Goal: Task Accomplishment & Management: Complete application form

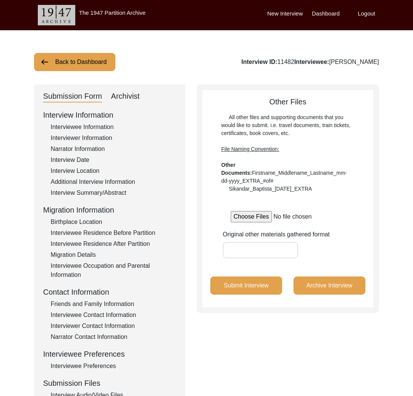
click at [79, 61] on button "Back to Dashboard" at bounding box center [74, 62] width 81 height 18
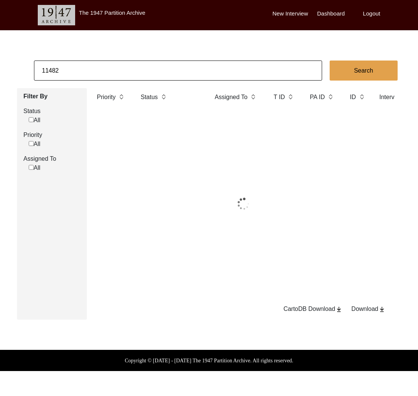
click at [90, 67] on input "11482" at bounding box center [178, 70] width 288 height 20
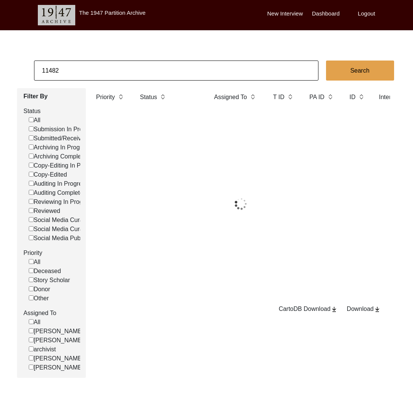
click at [90, 67] on input "11482" at bounding box center [176, 70] width 284 height 20
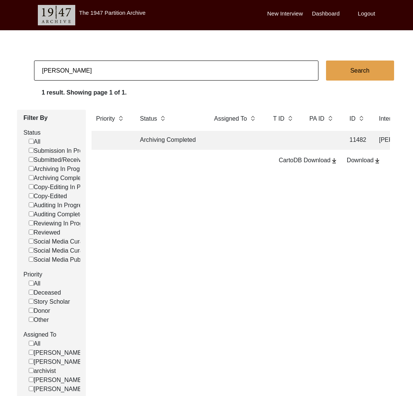
type input "[PERSON_NAME]"
checkbox input "false"
click at [169, 141] on td "Copy-Edited" at bounding box center [169, 140] width 68 height 19
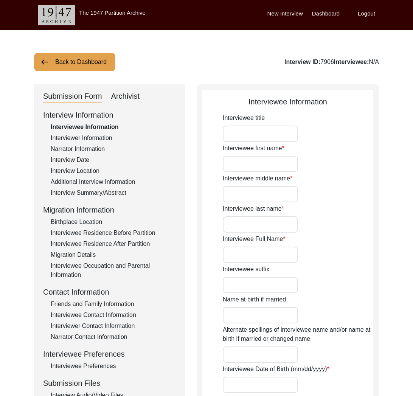
type input "[PERSON_NAME]"
type input "1938"
type input "[DEMOGRAPHIC_DATA]"
click at [278, 63] on div "Interview ID: 7906 Interviewee: [PERSON_NAME]" at bounding box center [312, 61] width 134 height 9
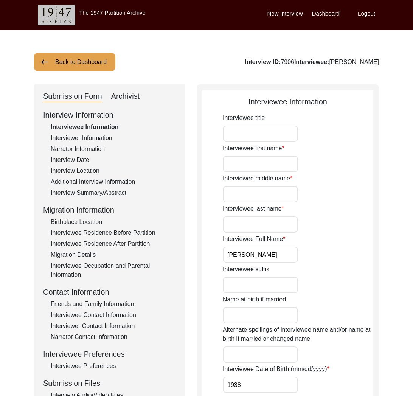
copy div "7906"
click at [133, 93] on div "Archivist" at bounding box center [125, 96] width 29 height 12
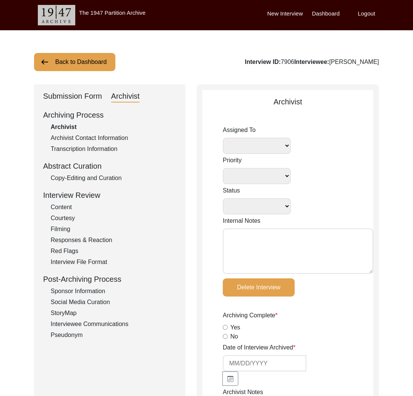
select select
select select "Copy-Edited"
type input "[DATE]"
radio input "true"
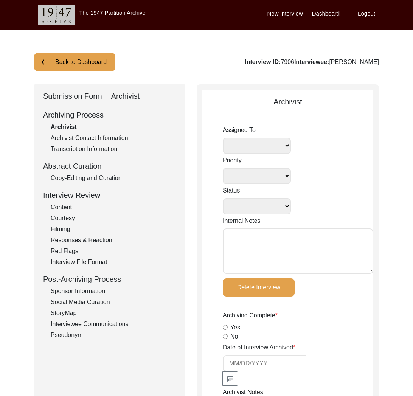
radio input "true"
type textarea "only one next of kin (same contact used for C"
radio input "true"
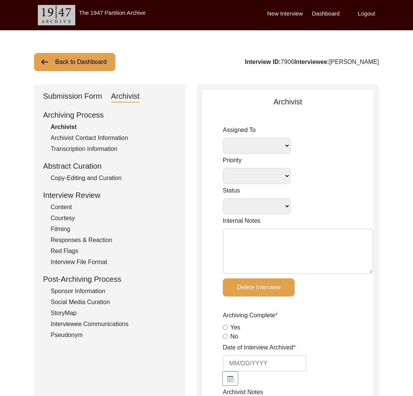
radio input "true"
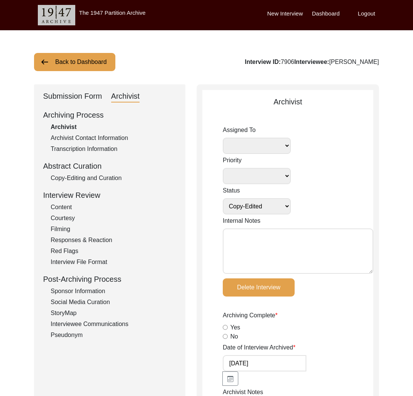
radio input "true"
type input "18"
radio input "true"
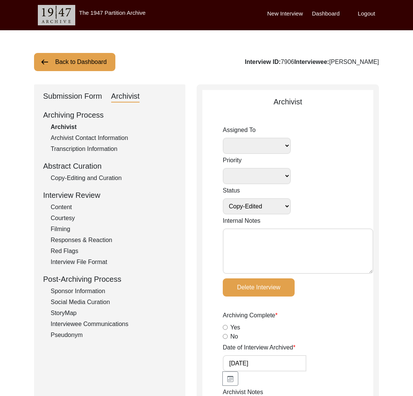
select select
click at [79, 60] on button "Back to Dashboard" at bounding box center [74, 62] width 81 height 18
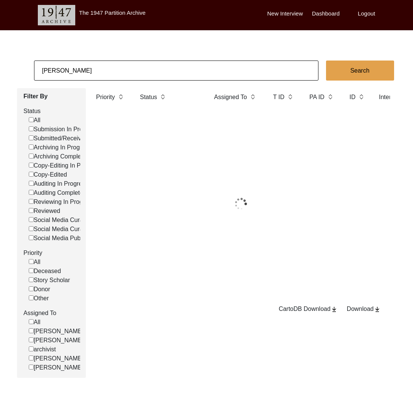
click at [87, 67] on input "[PERSON_NAME]" at bounding box center [176, 70] width 284 height 20
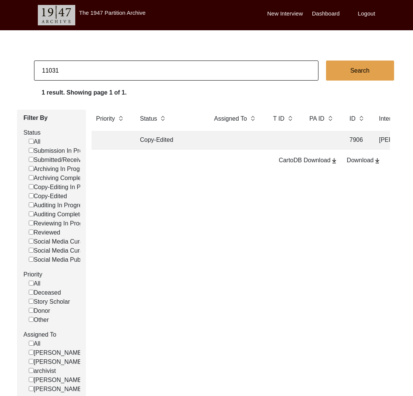
type input "11031"
checkbox input "false"
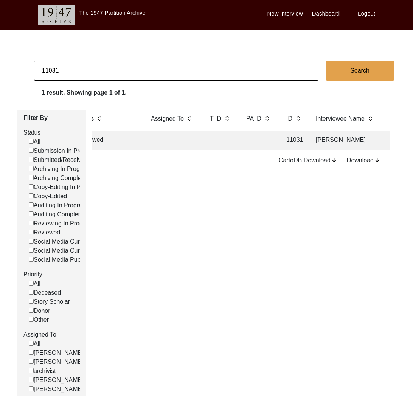
scroll to position [0, 76]
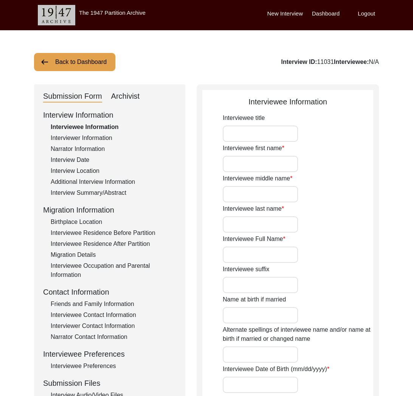
type input "Mrs."
type input "[PERSON_NAME]"
type input "Devi"
type input "Arora"
type input "[PERSON_NAME]"
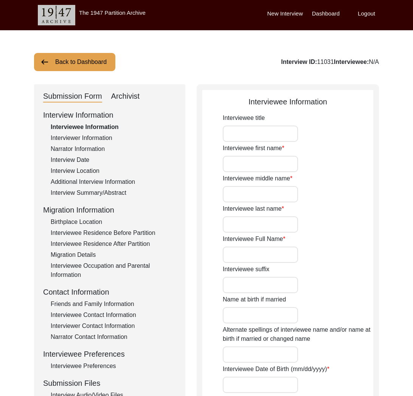
type input "She does not use the name Arora"
type input "1940"
type input "83"
type input "[DEMOGRAPHIC_DATA]"
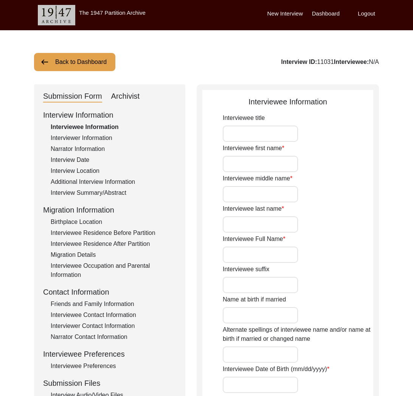
type input "Punjabi"
type input "[DEMOGRAPHIC_DATA]"
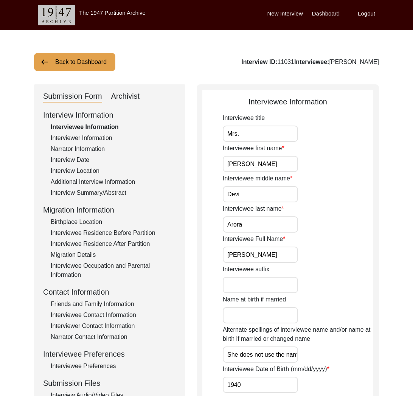
drag, startPoint x: 121, startPoint y: 301, endPoint x: 177, endPoint y: 307, distance: 57.0
click at [121, 300] on div "Friends and Family Information" at bounding box center [113, 303] width 125 height 9
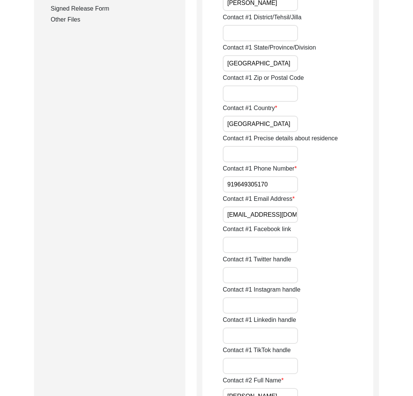
scroll to position [230, 0]
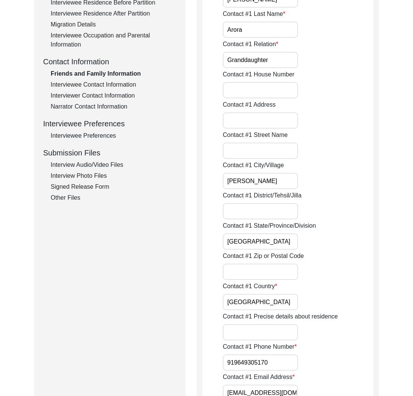
click at [105, 84] on div "Interviewee Contact Information" at bounding box center [113, 84] width 125 height 9
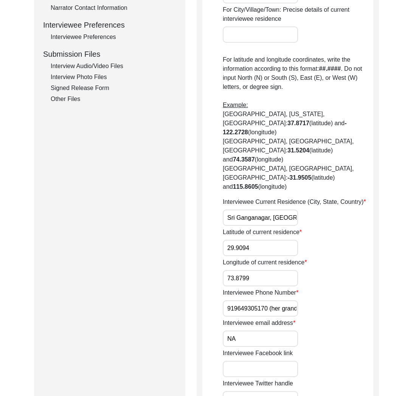
scroll to position [0, 0]
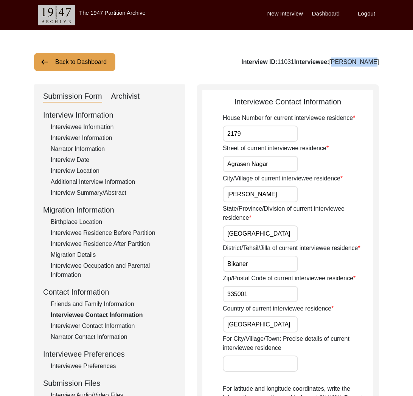
drag, startPoint x: 362, startPoint y: 62, endPoint x: 331, endPoint y: 62, distance: 31.0
click at [331, 62] on div "Interview ID: 11031 Interviewee: [PERSON_NAME]" at bounding box center [310, 61] width 138 height 9
copy div "[PERSON_NAME]"
